Goal: Task Accomplishment & Management: Manage account settings

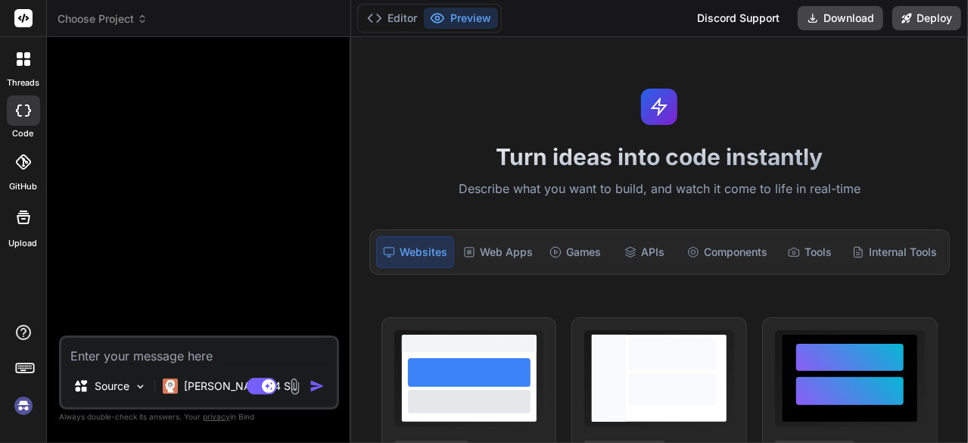
click at [24, 406] on img at bounding box center [24, 406] width 26 height 26
type textarea "x"
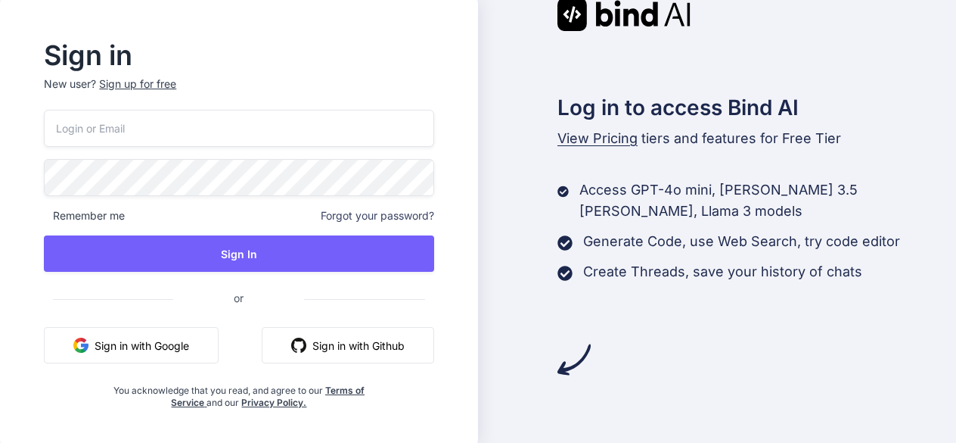
click at [138, 349] on button "Sign in with Google" at bounding box center [131, 345] width 175 height 36
